Goal: Answer question/provide support: Share knowledge or assist other users

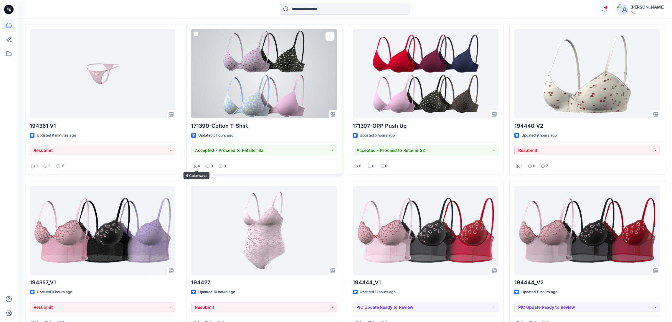
scroll to position [82, 0]
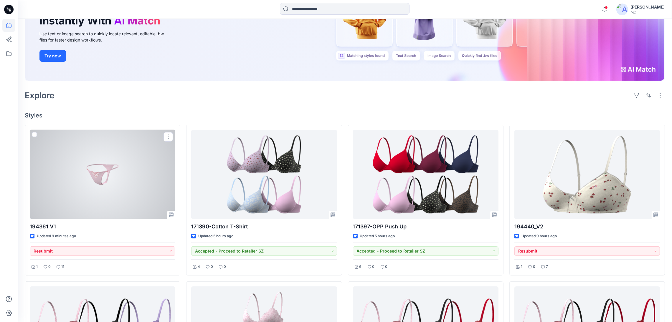
click at [121, 159] on div at bounding box center [103, 174] width 146 height 89
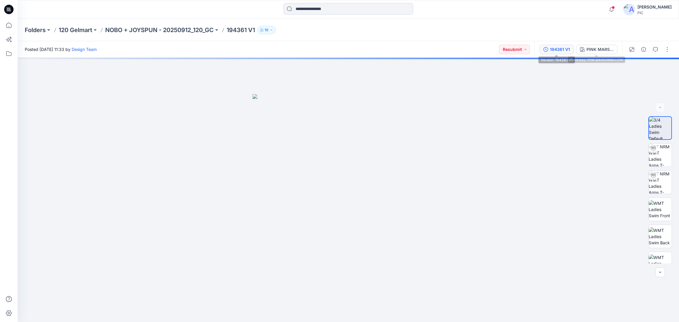
click at [562, 47] on div "194361 V1" at bounding box center [560, 49] width 20 height 6
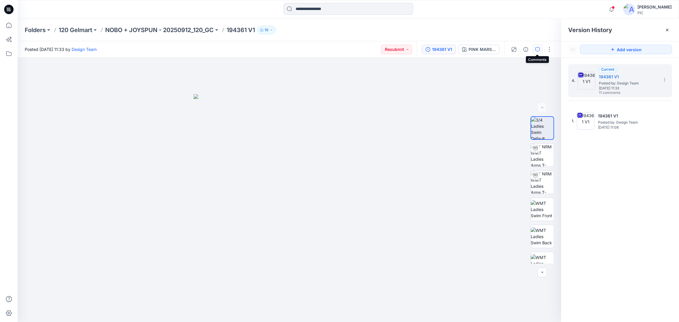
click at [538, 49] on icon "button" at bounding box center [537, 49] width 5 height 5
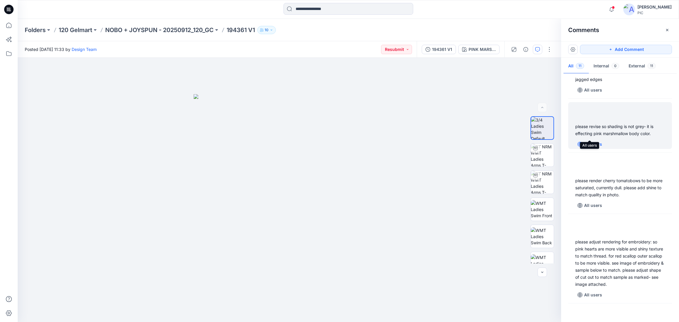
scroll to position [403, 0]
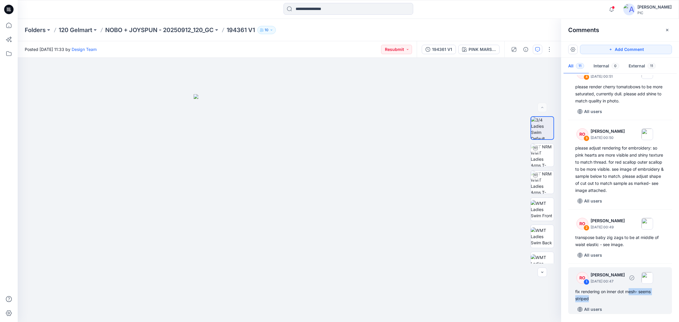
click at [629, 295] on div "fix rendering on inner dot mesh- seems striped" at bounding box center [620, 295] width 90 height 14
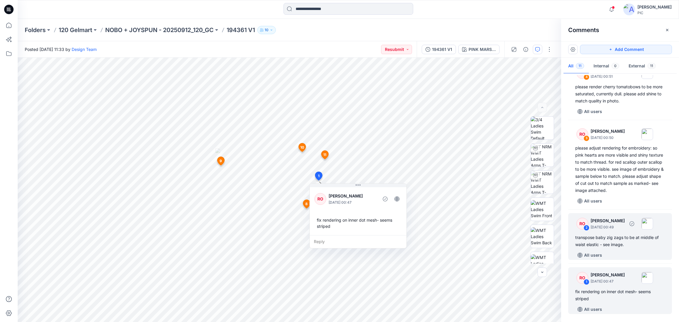
click at [617, 243] on div "transpose baby zig zags to be at middle of waist elastic - see image." at bounding box center [620, 241] width 90 height 14
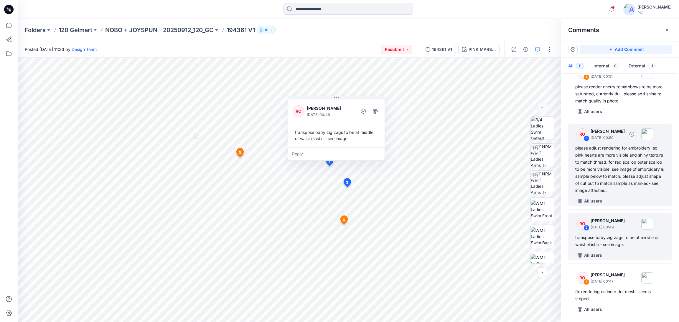
click at [613, 178] on div "please adjust rendering for embroidery: so pink hearts are more visible and shi…" at bounding box center [620, 169] width 90 height 49
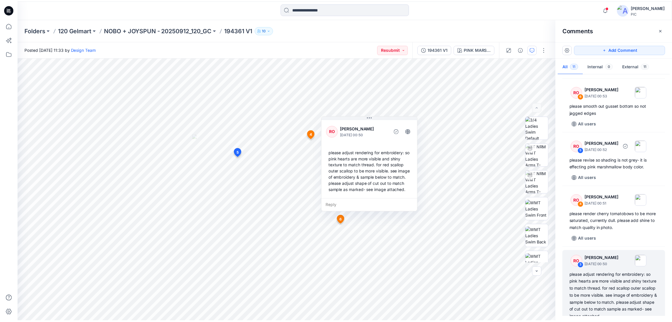
scroll to position [255, 0]
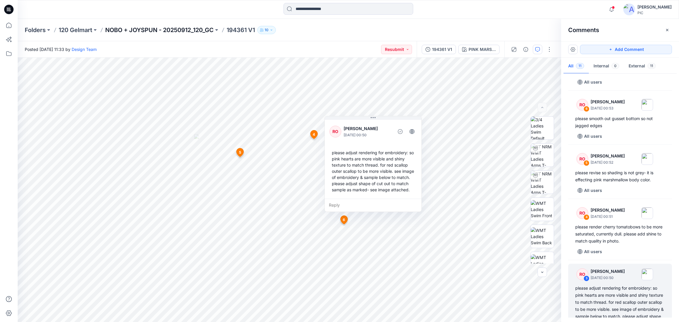
click at [172, 30] on p "NOBO + JOYSPUN - 20250912_120_GC" at bounding box center [159, 30] width 108 height 8
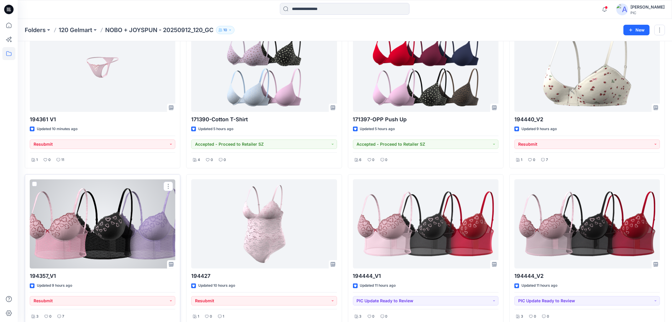
scroll to position [59, 0]
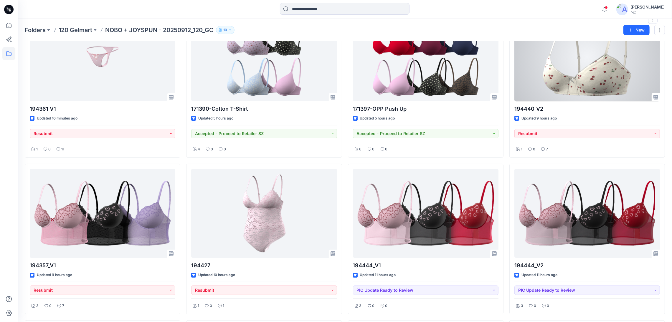
click at [614, 80] on div at bounding box center [587, 56] width 146 height 89
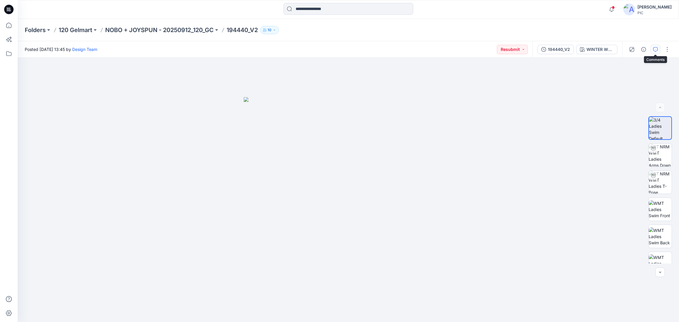
click at [655, 50] on icon "button" at bounding box center [655, 49] width 5 height 5
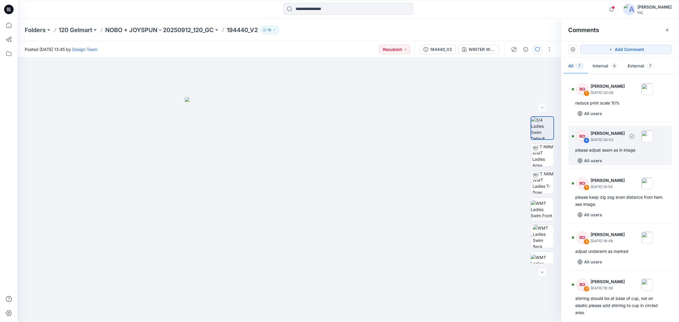
click at [609, 147] on div "please adjust seam as in image" at bounding box center [620, 150] width 90 height 7
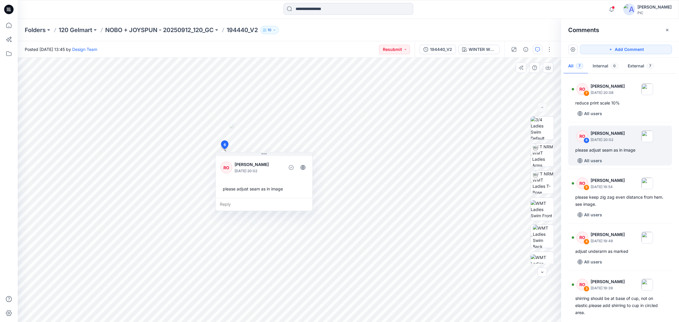
click at [238, 207] on div "Reply" at bounding box center [264, 204] width 97 height 13
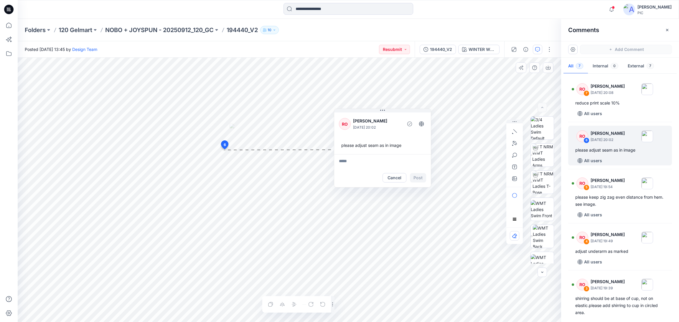
drag, startPoint x: 251, startPoint y: 161, endPoint x: 369, endPoint y: 117, distance: 126.2
click at [369, 118] on p "[PERSON_NAME]" at bounding box center [377, 121] width 48 height 7
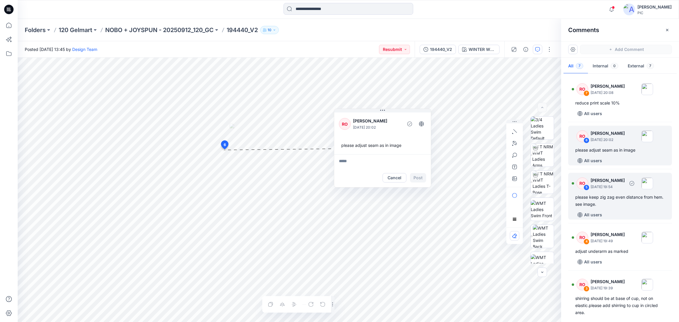
click at [611, 199] on div "please keep zig zag even distance from hem. see image." at bounding box center [620, 201] width 90 height 14
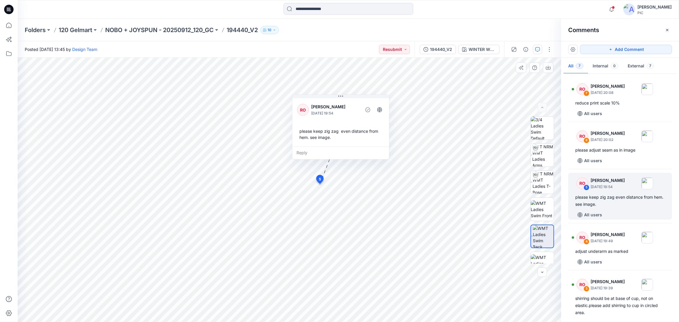
drag, startPoint x: 287, startPoint y: 146, endPoint x: 348, endPoint y: 103, distance: 75.5
click at [348, 103] on div "RO [PERSON_NAME] [DATE] 19:54" at bounding box center [340, 110] width 87 height 16
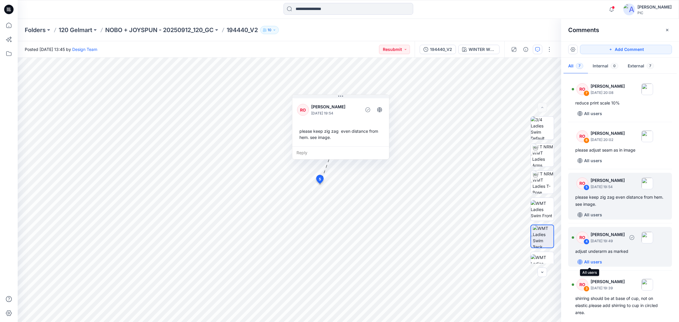
click at [600, 258] on button "All users" at bounding box center [589, 261] width 29 height 9
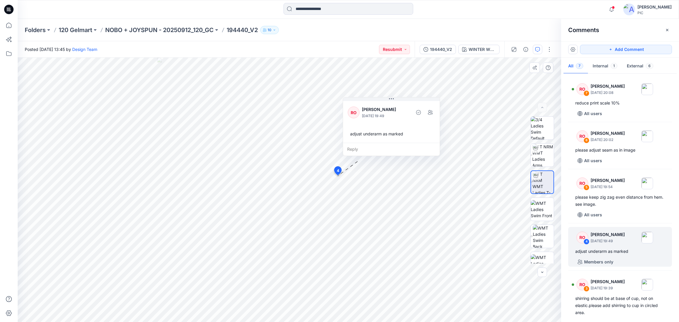
drag, startPoint x: 284, startPoint y: 145, endPoint x: 379, endPoint y: 98, distance: 106.0
click at [379, 105] on div "RO [PERSON_NAME] [DATE] 19:49" at bounding box center [391, 113] width 87 height 16
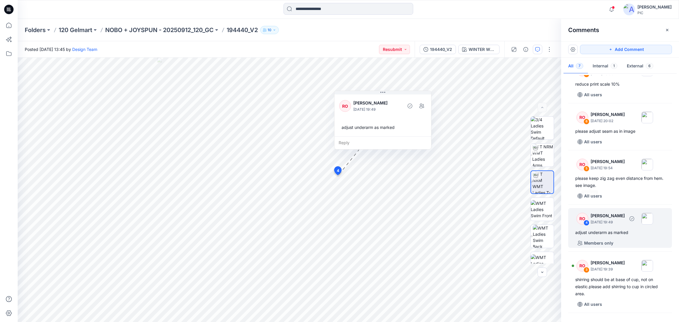
scroll to position [59, 0]
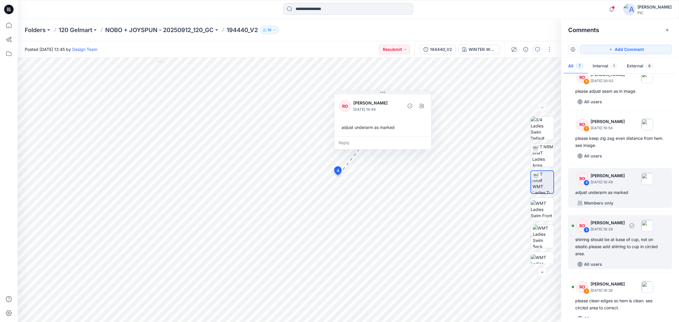
click at [604, 232] on div "RO 3 [PERSON_NAME] [DATE] 19:39" at bounding box center [611, 226] width 81 height 16
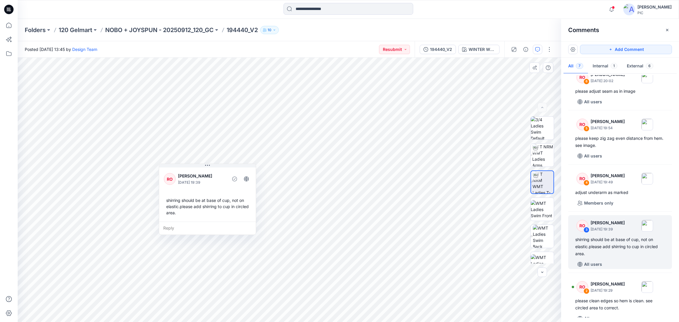
click at [199, 230] on div "Reply" at bounding box center [207, 228] width 97 height 13
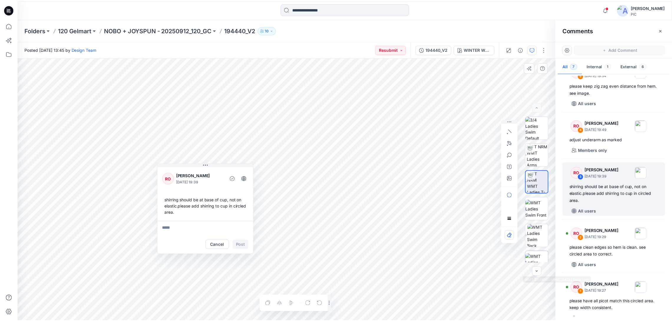
scroll to position [122, 0]
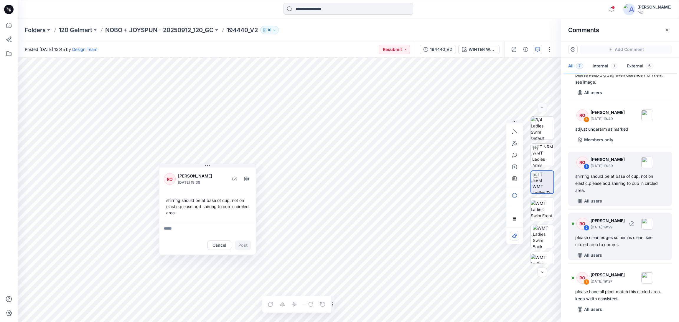
click at [612, 239] on div "please clean edges so hem is clean. see circled area to correct." at bounding box center [620, 241] width 90 height 14
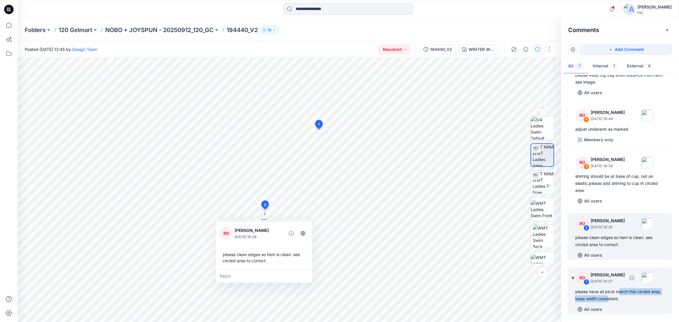
click at [618, 295] on div "please have all picot match this circled area. keep width consistent." at bounding box center [620, 295] width 90 height 14
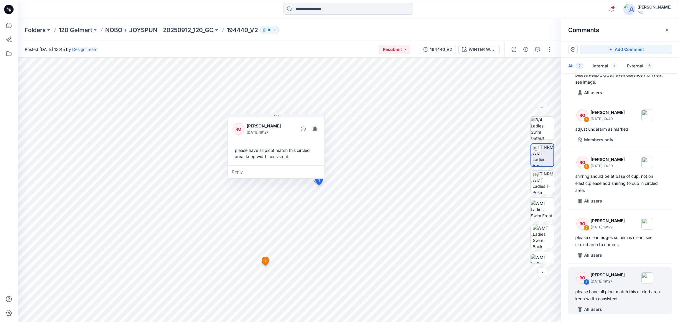
click at [515, 6] on div "Notifications Design Team has updated 194444_V1 with 194444_V1 11 hours ago Des…" at bounding box center [348, 9] width 661 height 13
click at [172, 29] on p "NOBO + JOYSPUN - 20250912_120_GC" at bounding box center [159, 30] width 108 height 8
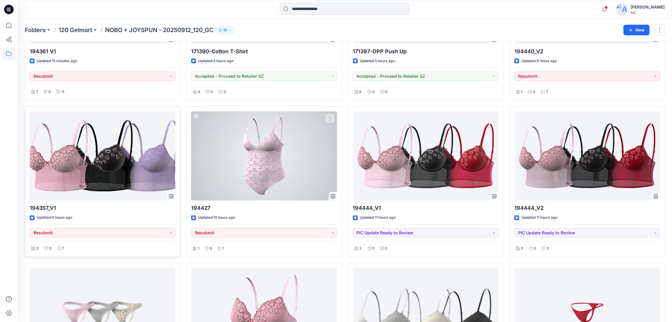
scroll to position [118, 0]
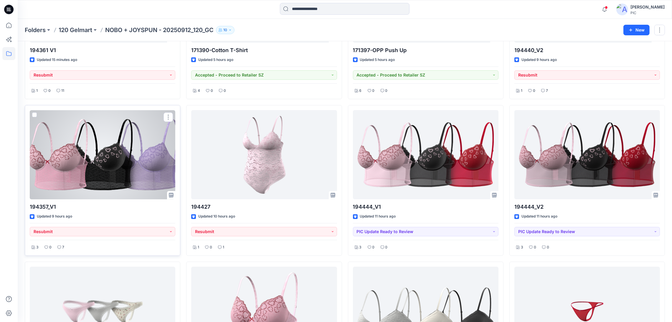
click at [71, 130] on div at bounding box center [103, 154] width 146 height 89
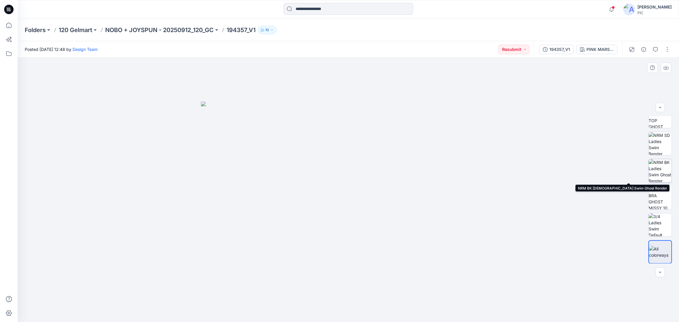
scroll to position [118, 0]
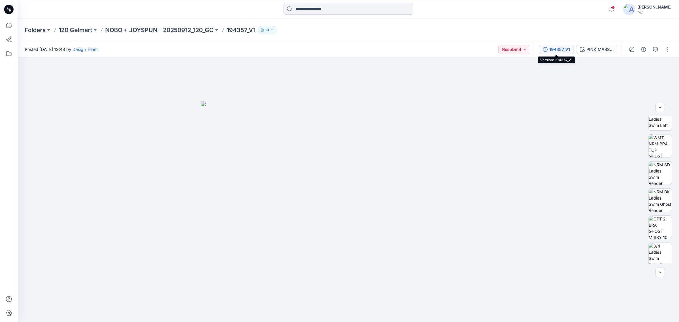
click at [558, 48] on div "194357_V1" at bounding box center [559, 49] width 21 height 6
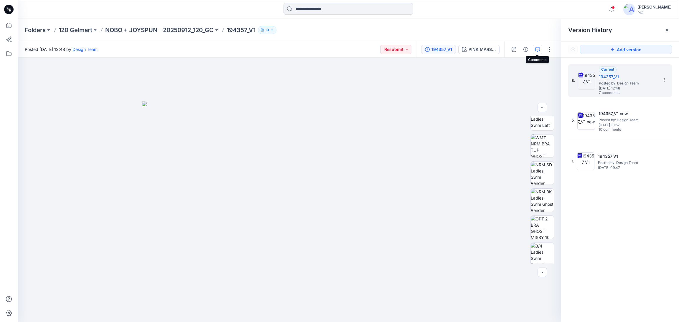
click at [540, 46] on button "button" at bounding box center [537, 49] width 9 height 9
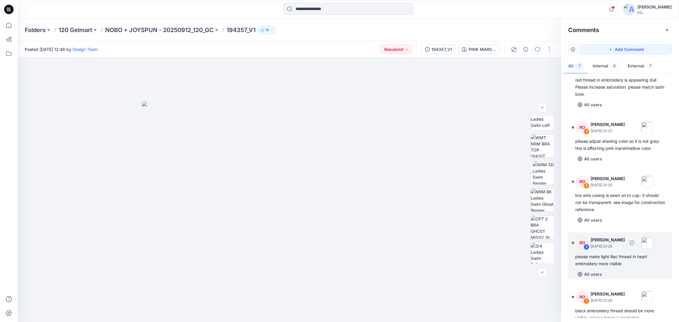
scroll to position [165, 0]
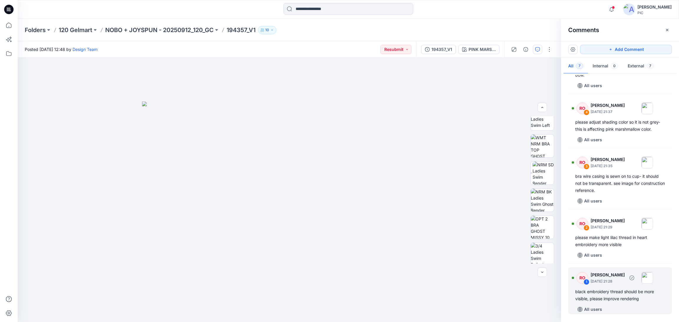
click at [591, 287] on div "RO 1 [PERSON_NAME] [DATE] 21:28 black embroidery thread should be more visible,…" at bounding box center [620, 290] width 104 height 47
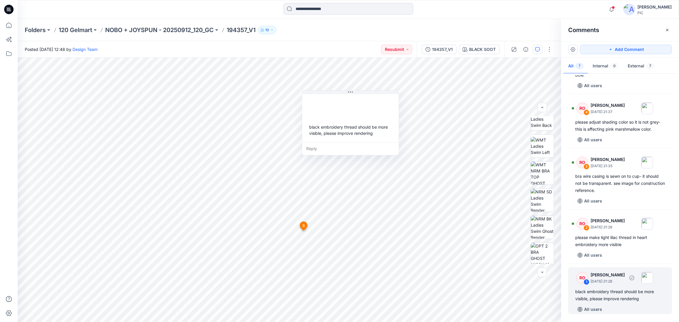
click at [614, 289] on div "black embroidery thread should be more visible, please improve rendering" at bounding box center [620, 295] width 90 height 14
click at [545, 175] on img at bounding box center [541, 173] width 23 height 23
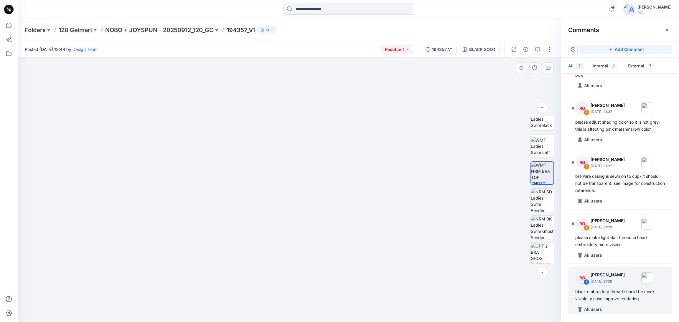
click at [338, 187] on img at bounding box center [288, 183] width 231 height 277
click at [547, 70] on button "button" at bounding box center [548, 67] width 11 height 11
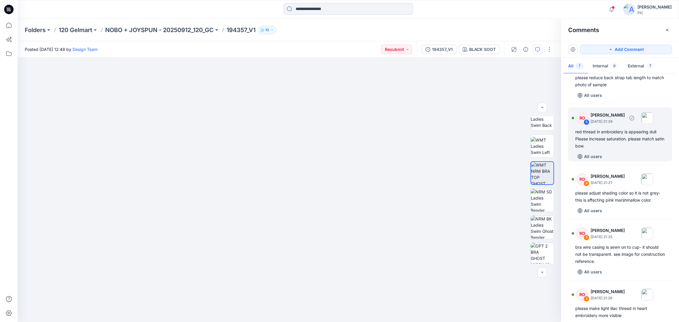
scroll to position [76, 0]
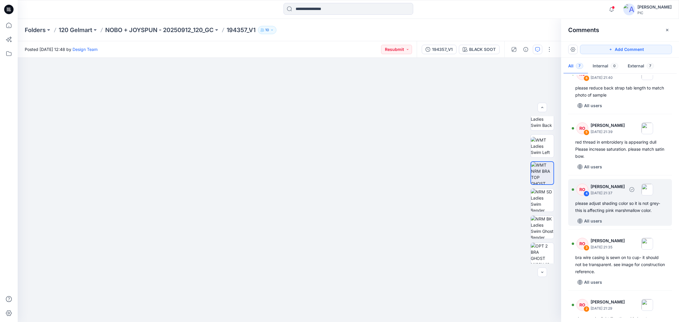
click at [600, 196] on div "RO 4 [PERSON_NAME] [DATE] 21:37" at bounding box center [611, 189] width 81 height 16
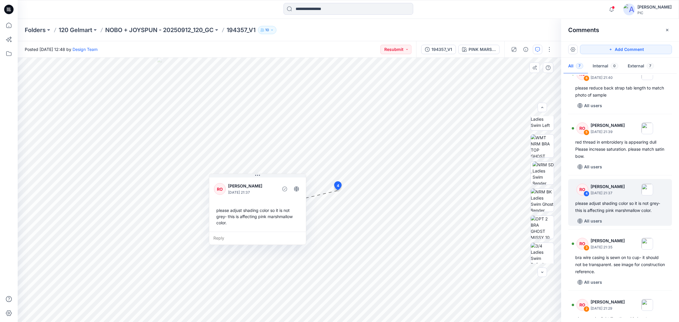
click at [265, 239] on div "Reply" at bounding box center [257, 238] width 97 height 13
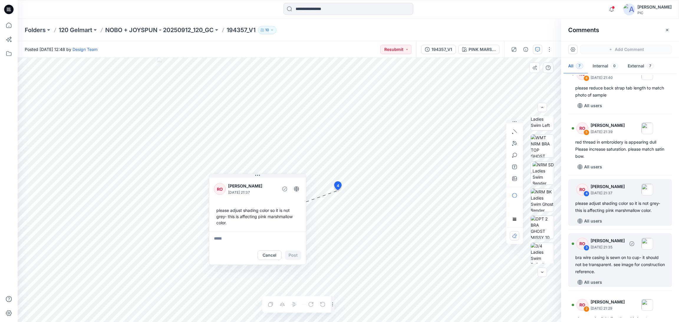
click at [609, 268] on div "bra wire casing is sewn on to cup- it should not be transparent. see image for …" at bounding box center [620, 264] width 90 height 21
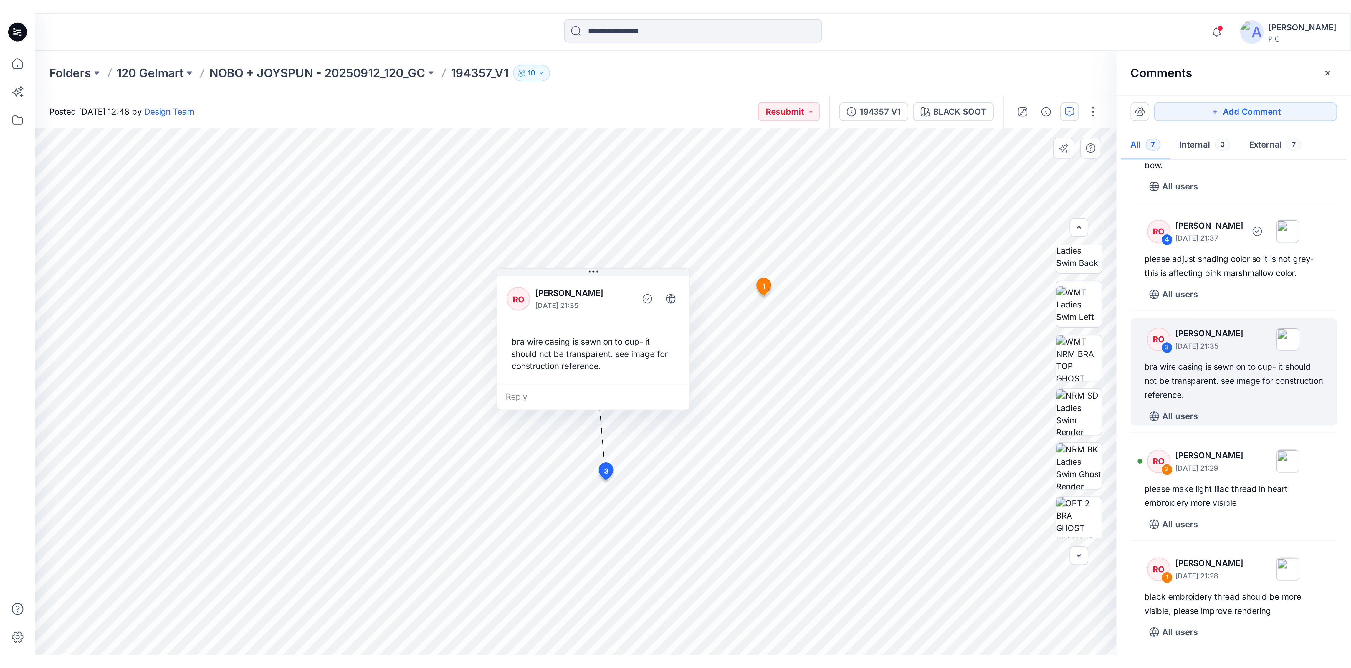
scroll to position [165, 0]
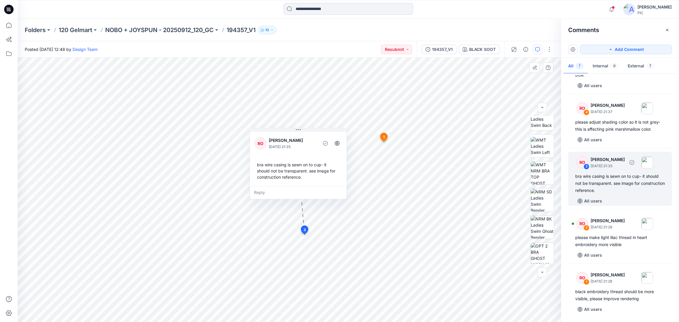
click at [618, 184] on div "bra wire casing is sewn on to cup- it should not be transparent. see image for …" at bounding box center [620, 183] width 90 height 21
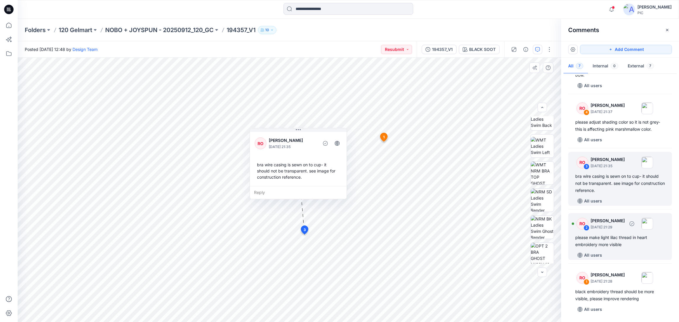
click at [610, 244] on div "please make light lilac thread in heart embroidery more visible" at bounding box center [620, 241] width 90 height 14
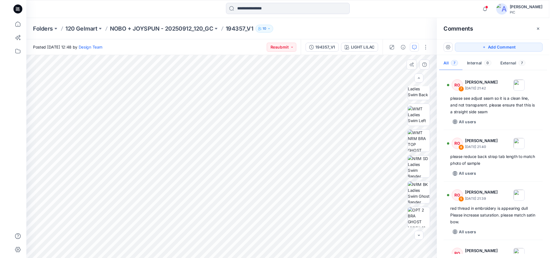
scroll to position [118, 0]
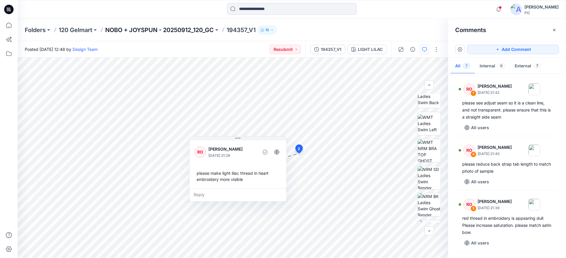
click at [197, 31] on p "NOBO + JOYSPUN - 20250912_120_GC" at bounding box center [159, 30] width 108 height 8
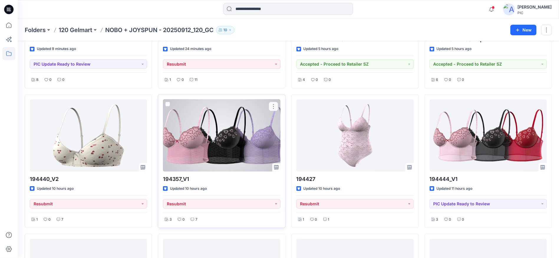
scroll to position [118, 0]
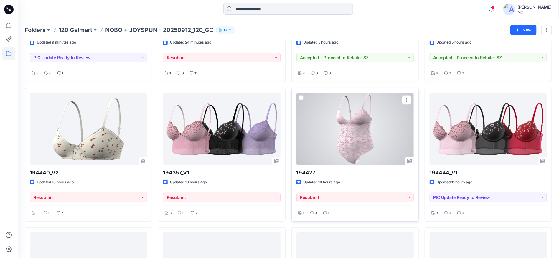
click at [345, 143] on div at bounding box center [354, 129] width 117 height 72
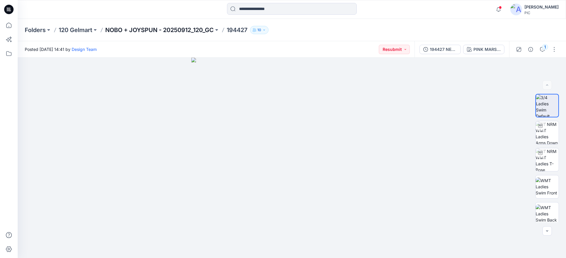
click at [141, 30] on p "NOBO + JOYSPUN - 20250912_120_GC" at bounding box center [159, 30] width 108 height 8
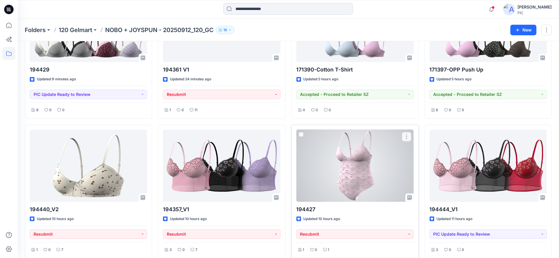
scroll to position [88, 0]
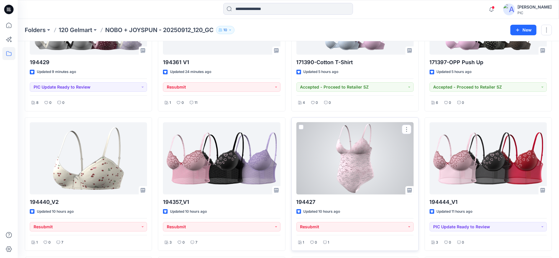
click at [372, 148] on div at bounding box center [354, 159] width 117 height 72
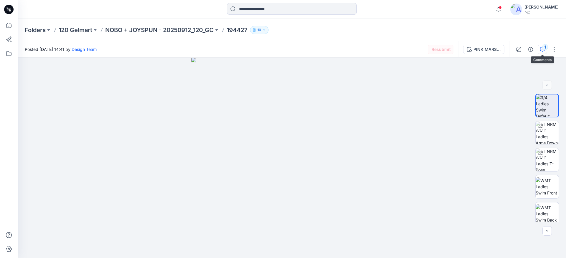
click at [541, 49] on icon "button" at bounding box center [542, 49] width 2 height 0
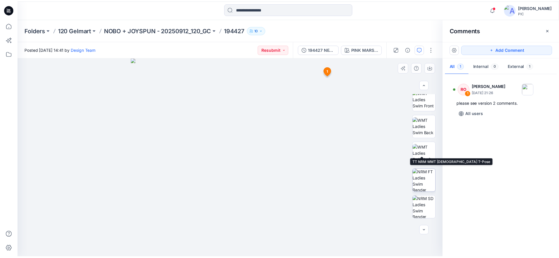
scroll to position [88, 0]
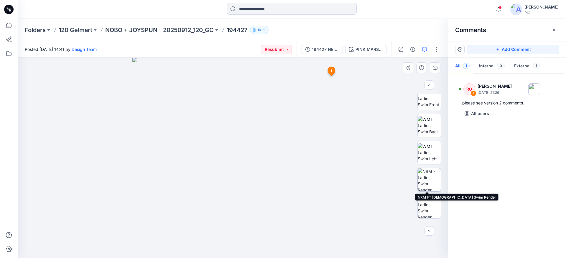
click at [431, 182] on img at bounding box center [428, 179] width 23 height 23
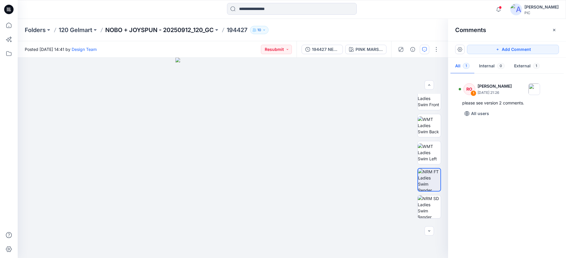
click at [145, 28] on p "NOBO + JOYSPUN - 20250912_120_GC" at bounding box center [159, 30] width 108 height 8
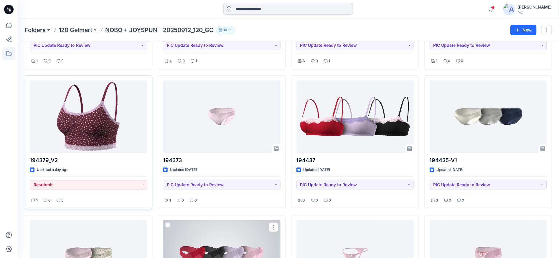
scroll to position [1802, 0]
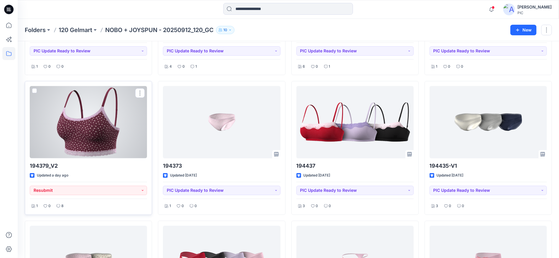
click at [66, 96] on div at bounding box center [88, 122] width 117 height 72
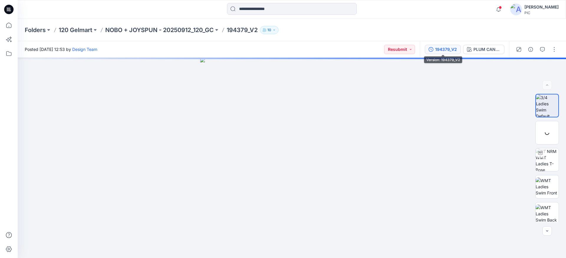
click at [435, 48] on div "194379_V2" at bounding box center [446, 49] width 22 height 6
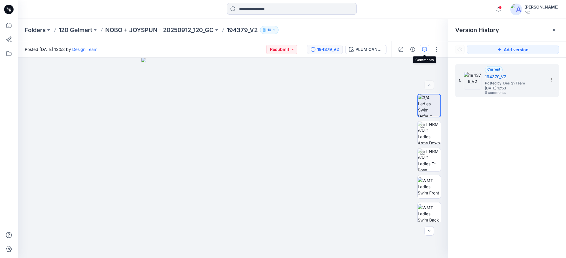
click at [427, 47] on button "button" at bounding box center [423, 49] width 9 height 9
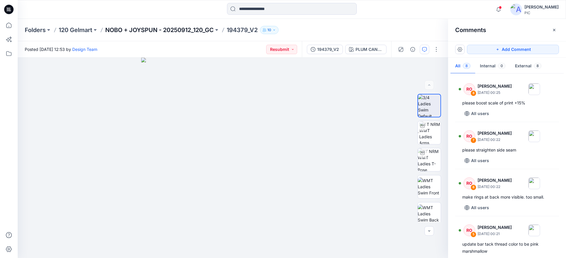
click at [136, 30] on p "NOBO + JOYSPUN - 20250912_120_GC" at bounding box center [159, 30] width 108 height 8
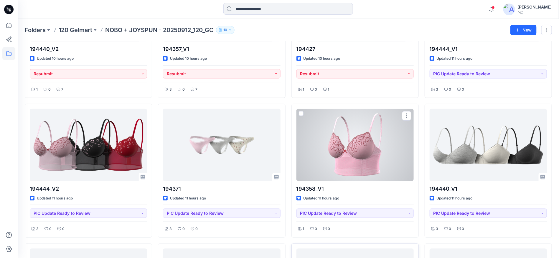
scroll to position [236, 0]
